Goal: Browse casually

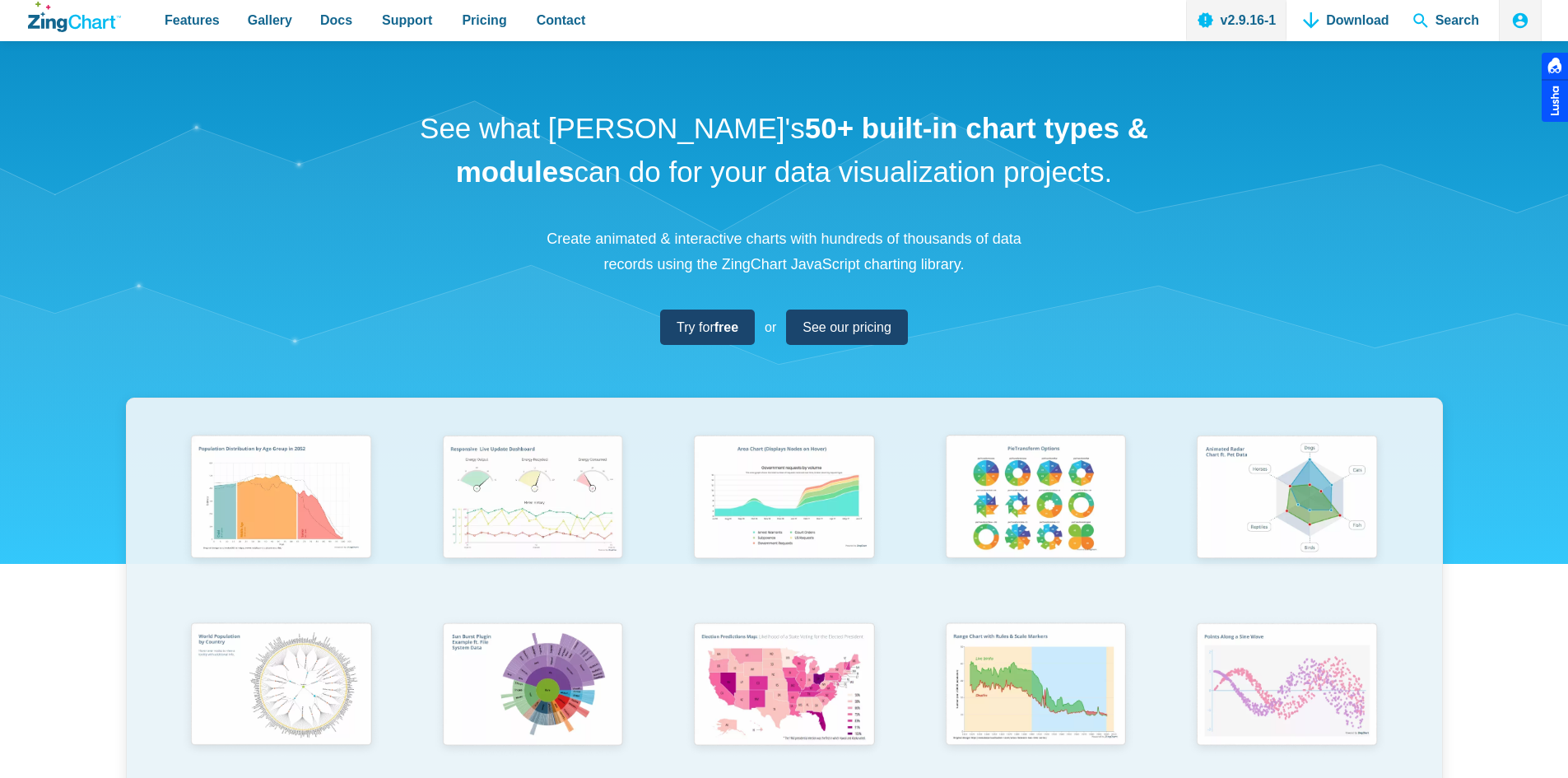
click at [1087, 345] on div "See what [PERSON_NAME]'s 50+ built-in chart types & modules can do for your dat…" at bounding box center [784, 545] width 1568 height 1008
drag, startPoint x: 1179, startPoint y: 344, endPoint x: 1208, endPoint y: 326, distance: 34.1
click at [1179, 343] on div "See what [PERSON_NAME]'s 50+ built-in chart types & modules can do for your dat…" at bounding box center [784, 545] width 1568 height 1008
click at [790, 187] on h1 "See what [PERSON_NAME]'s 50+ built-in chart types & modules can do for your dat…" at bounding box center [784, 150] width 741 height 86
click at [1030, 176] on h1 "See what [PERSON_NAME]'s 50+ built-in chart types & modules can do for your dat…" at bounding box center [784, 150] width 741 height 86
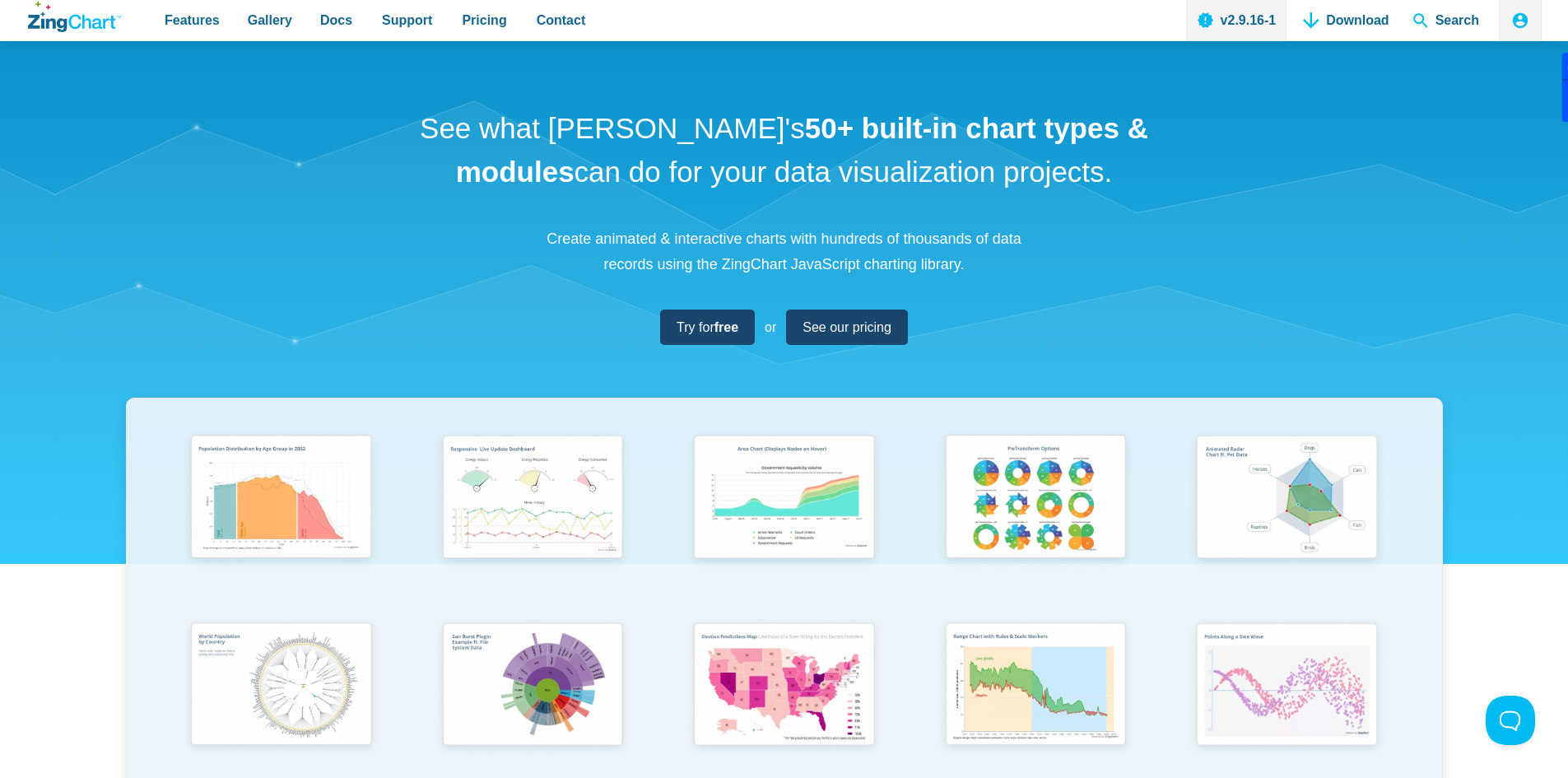
click at [798, 148] on h1 "See what [PERSON_NAME]'s 50+ built-in chart types & modules can do for your dat…" at bounding box center [784, 150] width 741 height 86
drag, startPoint x: 1104, startPoint y: 229, endPoint x: 1204, endPoint y: 268, distance: 107.3
click at [1101, 229] on div "See what [PERSON_NAME]'s 50+ built-in chart types & modules can do for your dat…" at bounding box center [784, 545] width 1568 height 1008
click at [663, 143] on h1 "See what [PERSON_NAME]'s 50+ built-in chart types & modules can do for your dat…" at bounding box center [784, 150] width 741 height 86
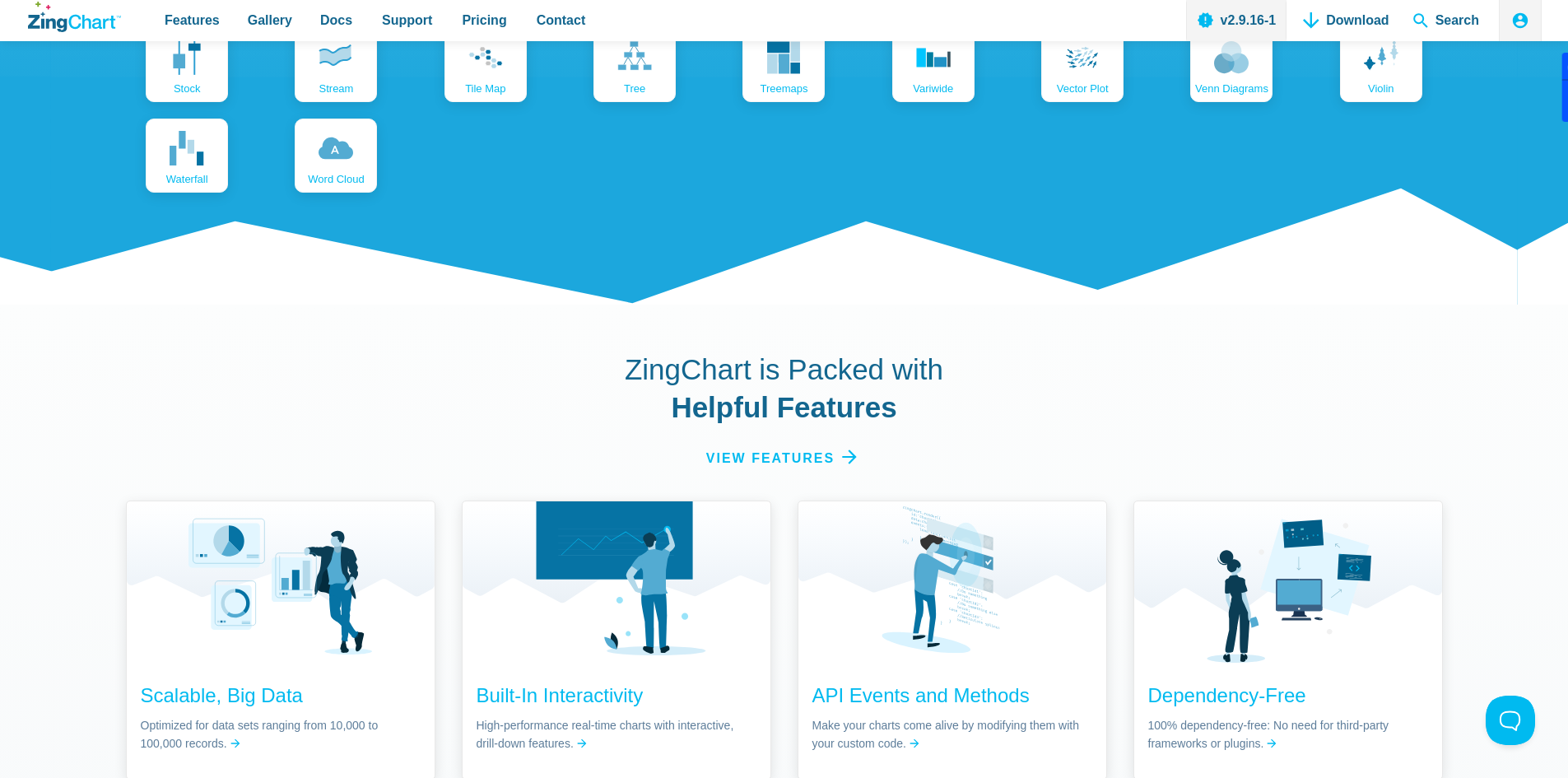
scroll to position [2745, 0]
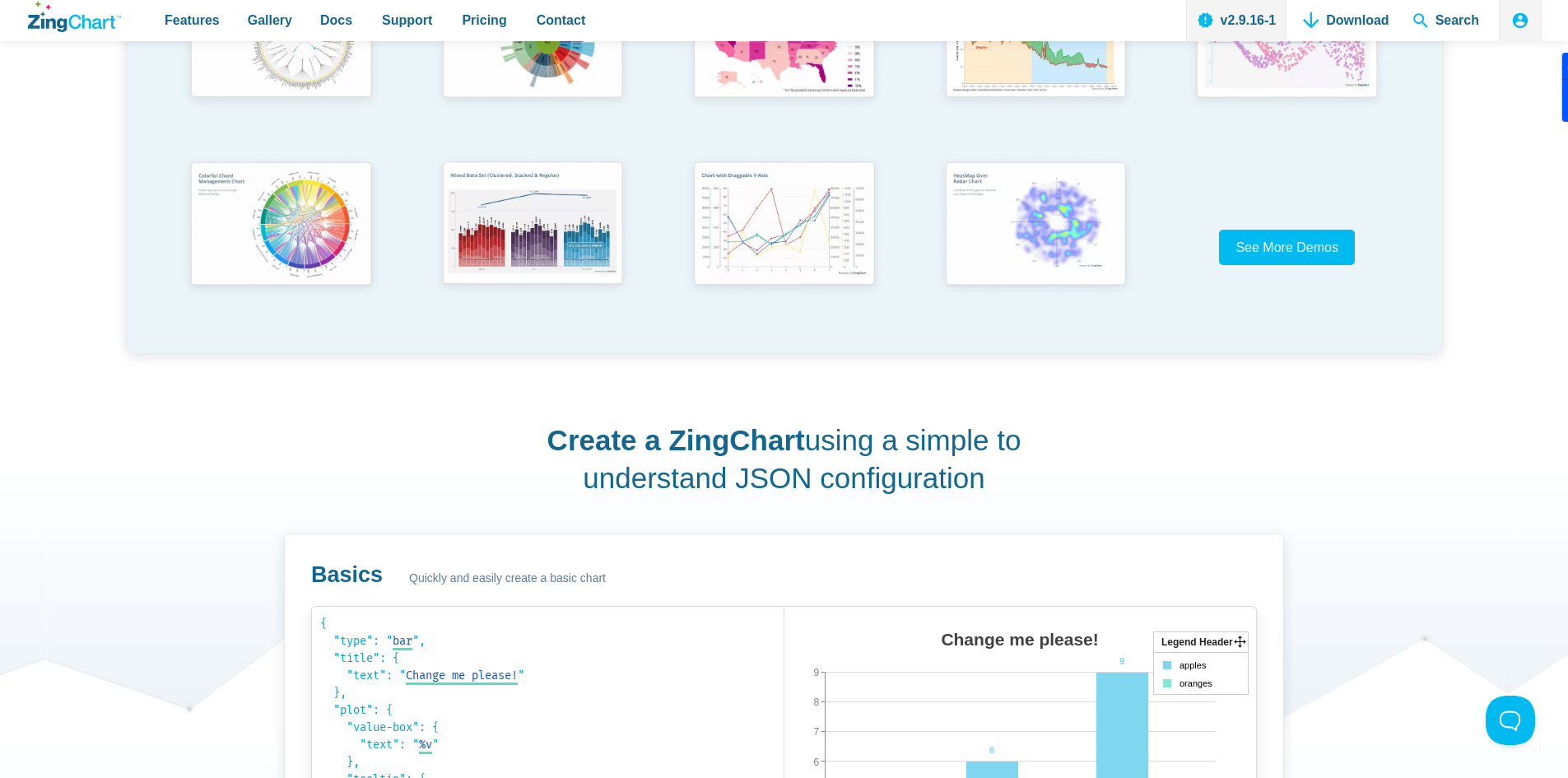
scroll to position [0, 0]
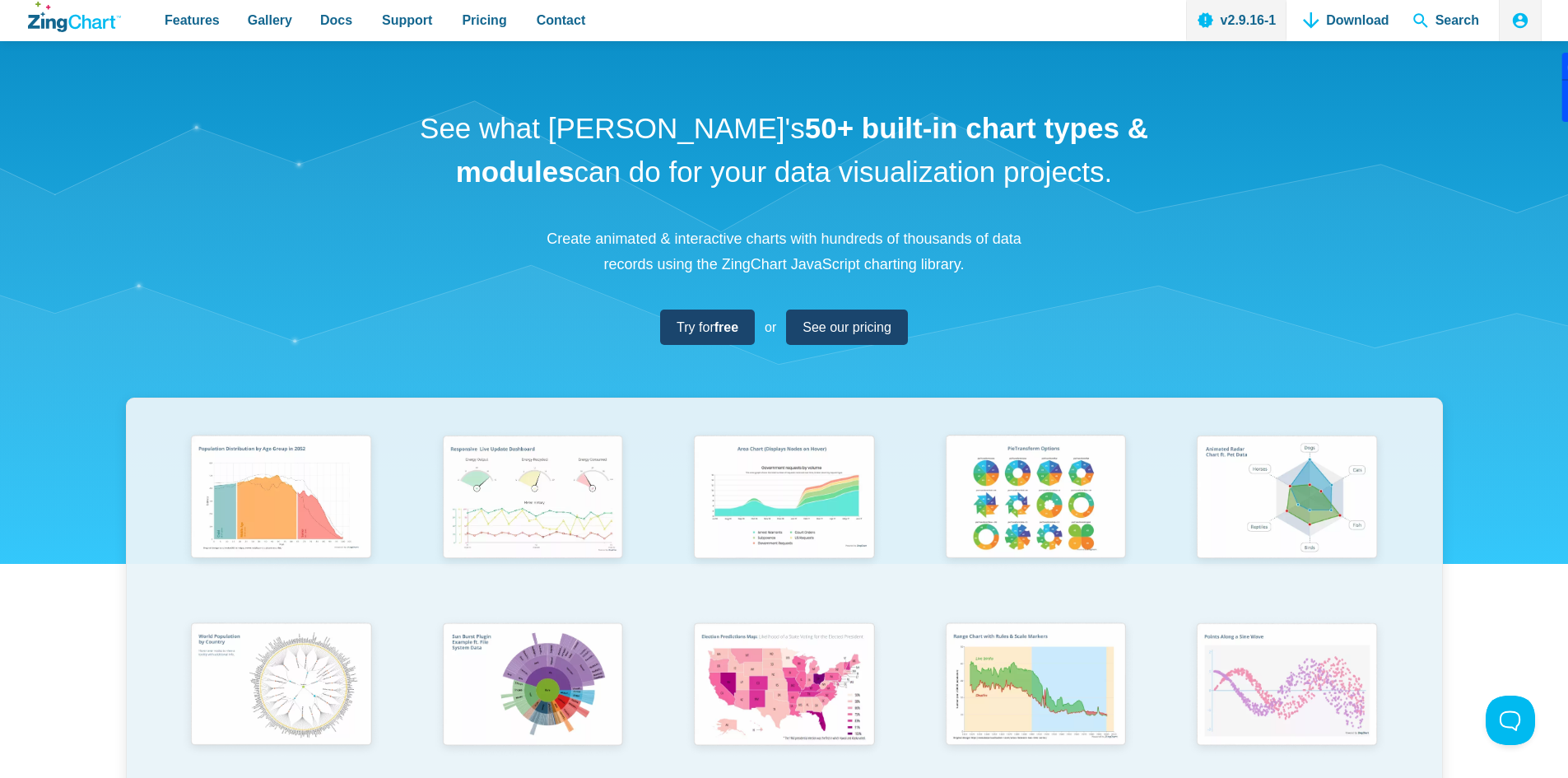
click at [711, 265] on p "Create animated & interactive charts with hundreds of thousands of data records…" at bounding box center [784, 251] width 494 height 50
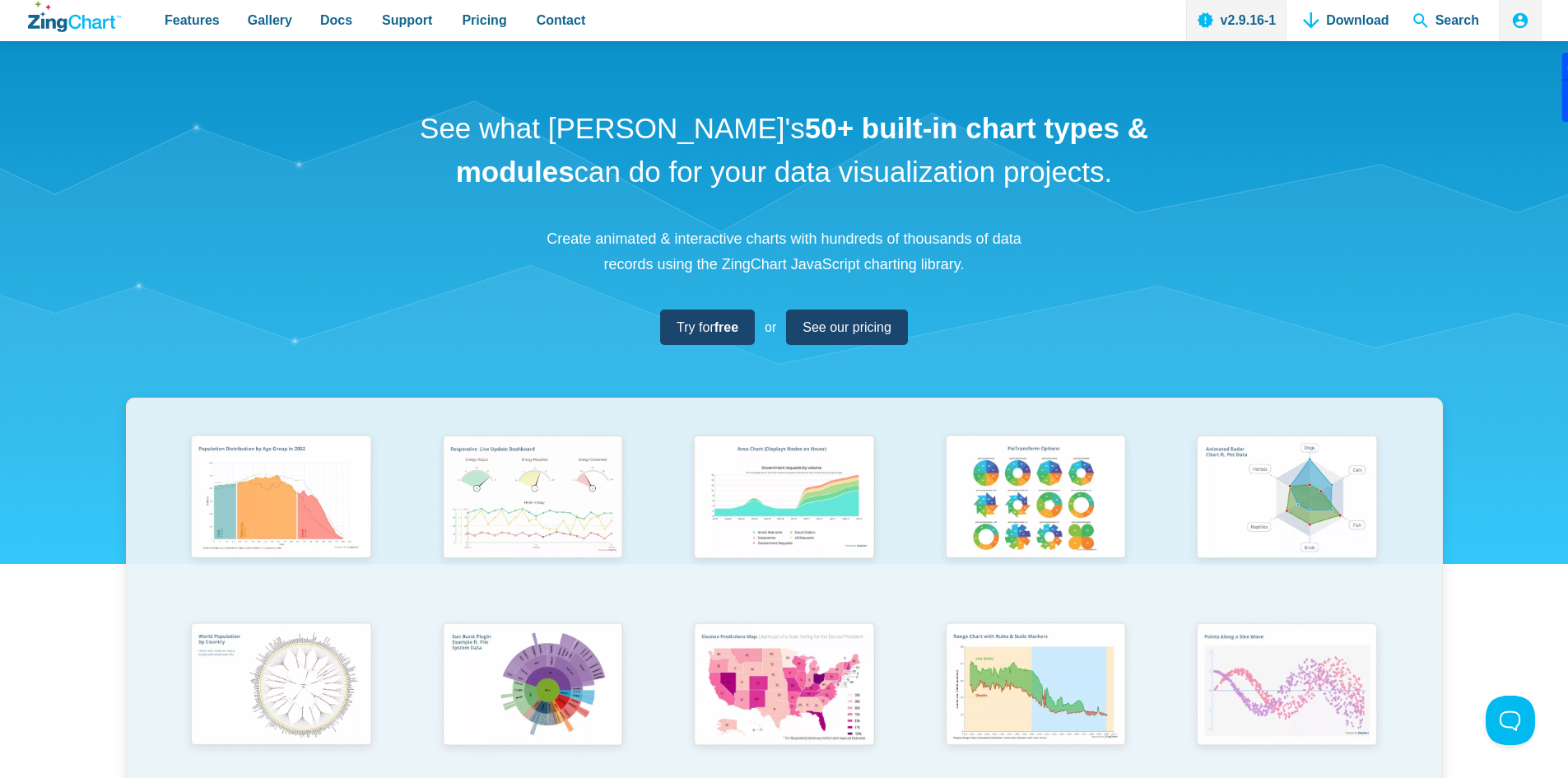
click at [770, 250] on p "Create animated & interactive charts with hundreds of thousands of data records…" at bounding box center [784, 251] width 494 height 50
click at [1060, 382] on div "See what [PERSON_NAME]'s 50+ built-in chart types & modules can do for your dat…" at bounding box center [784, 545] width 1568 height 1008
click at [1112, 300] on div "See what [PERSON_NAME]'s 50+ built-in chart types & modules can do for your dat…" at bounding box center [784, 545] width 1568 height 1008
click at [1034, 326] on div "See what [PERSON_NAME]'s 50+ built-in chart types & modules can do for your dat…" at bounding box center [784, 545] width 1568 height 1008
click at [902, 146] on strong "50+ built-in chart types & modules" at bounding box center [802, 149] width 692 height 76
